Goal: Task Accomplishment & Management: Use online tool/utility

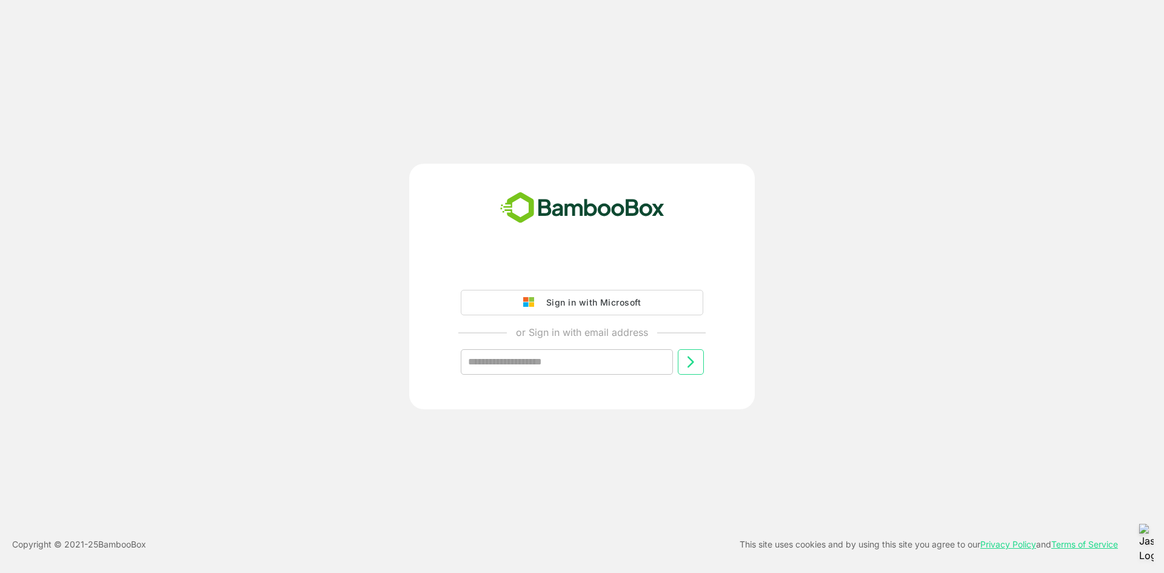
click at [547, 302] on div "Sign in with Microsoft" at bounding box center [590, 303] width 101 height 16
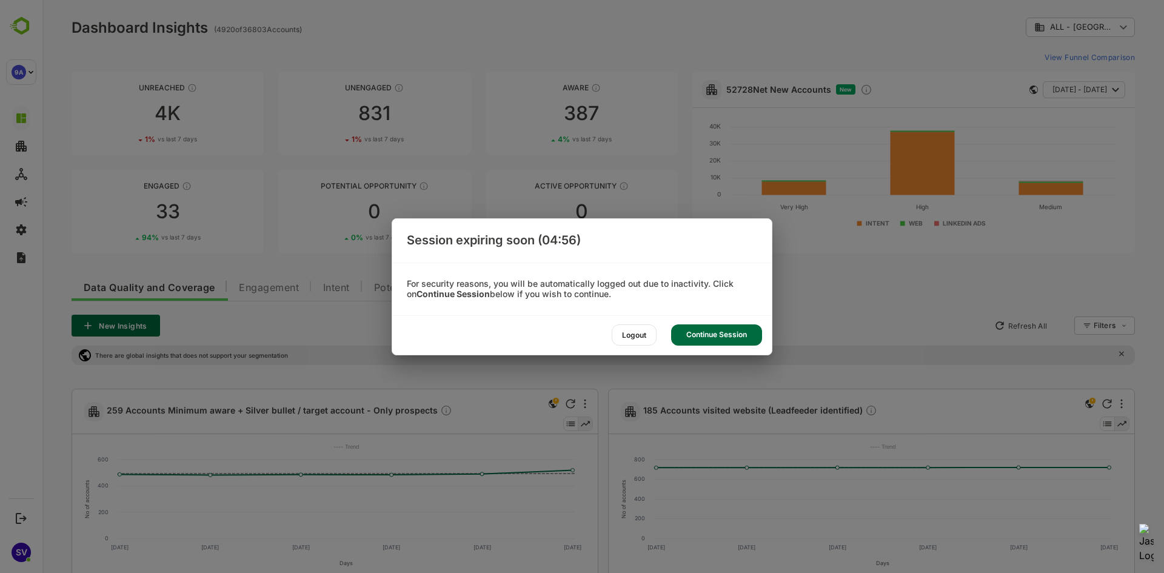
click at [1066, 97] on div "Continue Session" at bounding box center [1073, 89] width 15 height 15
